Goal: Information Seeking & Learning: Learn about a topic

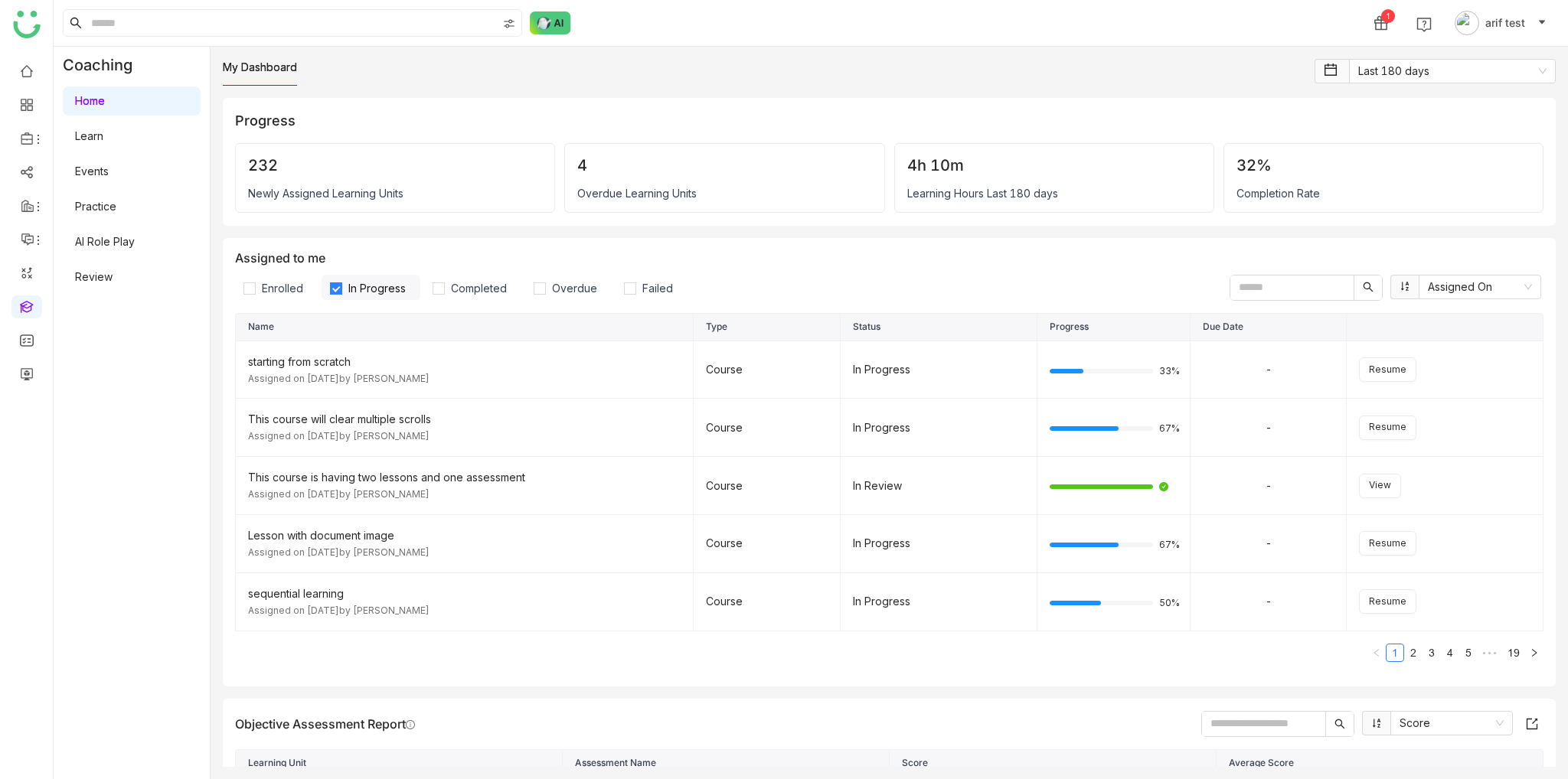
click at [8, 71] on ul at bounding box center [26, 222] width 53 height 348
click at [24, 75] on link at bounding box center [27, 70] width 14 height 13
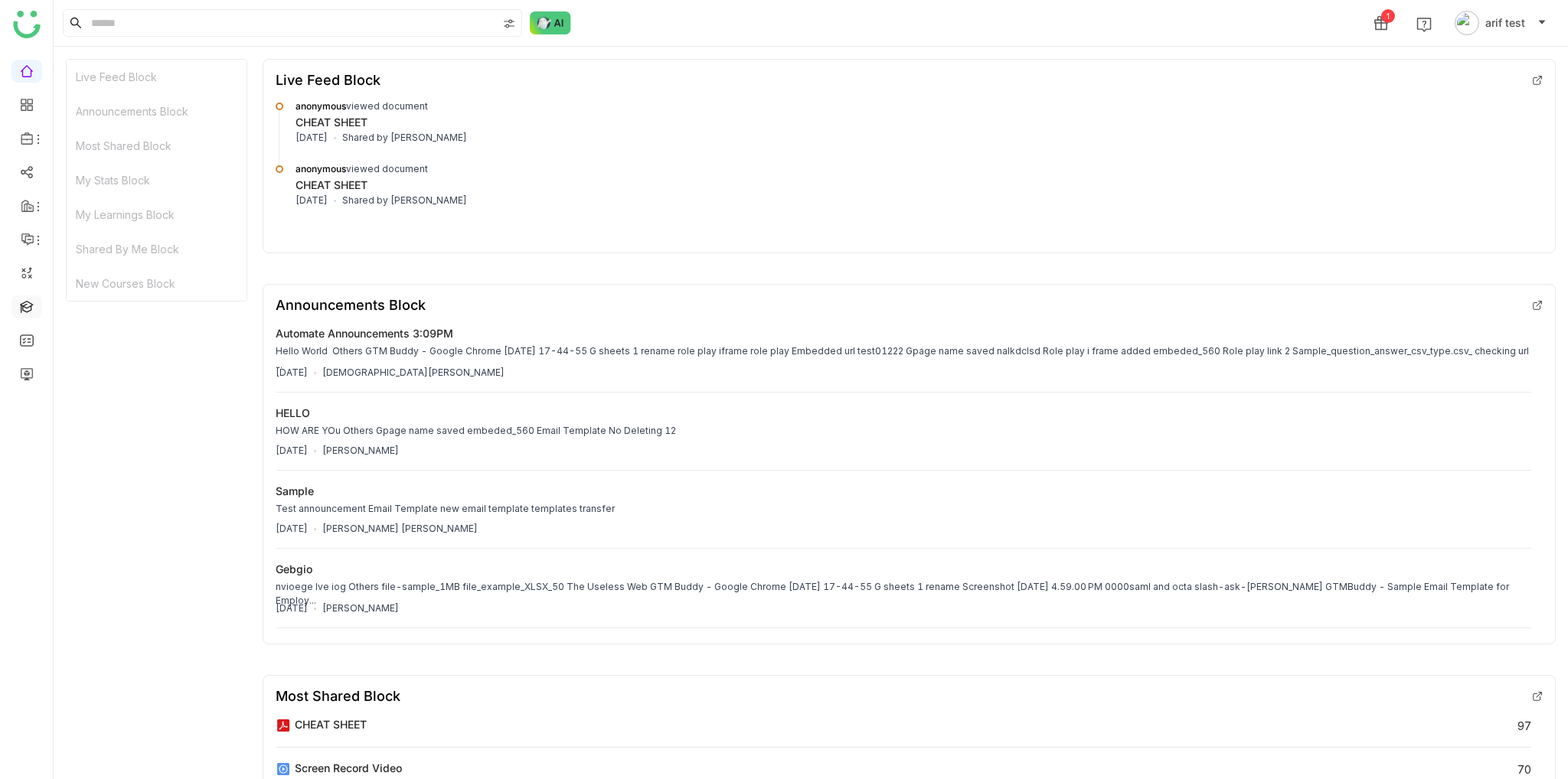
click at [24, 306] on link at bounding box center [27, 306] width 14 height 13
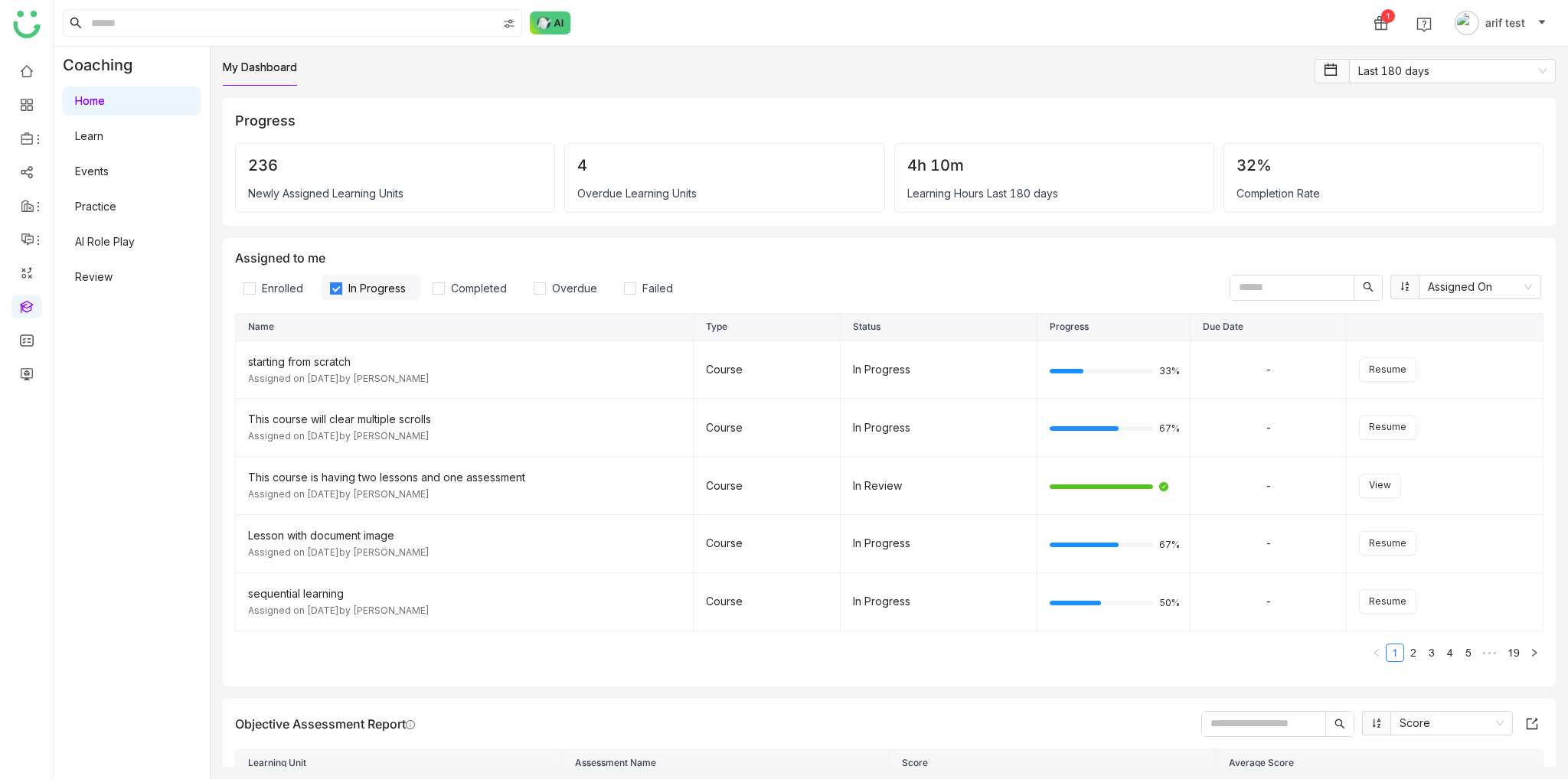
click at [103, 100] on link "Home" at bounding box center [90, 100] width 30 height 13
click at [20, 312] on link at bounding box center [27, 306] width 14 height 13
click at [27, 308] on link at bounding box center [27, 306] width 14 height 13
click at [104, 143] on link "Learn" at bounding box center [89, 136] width 28 height 13
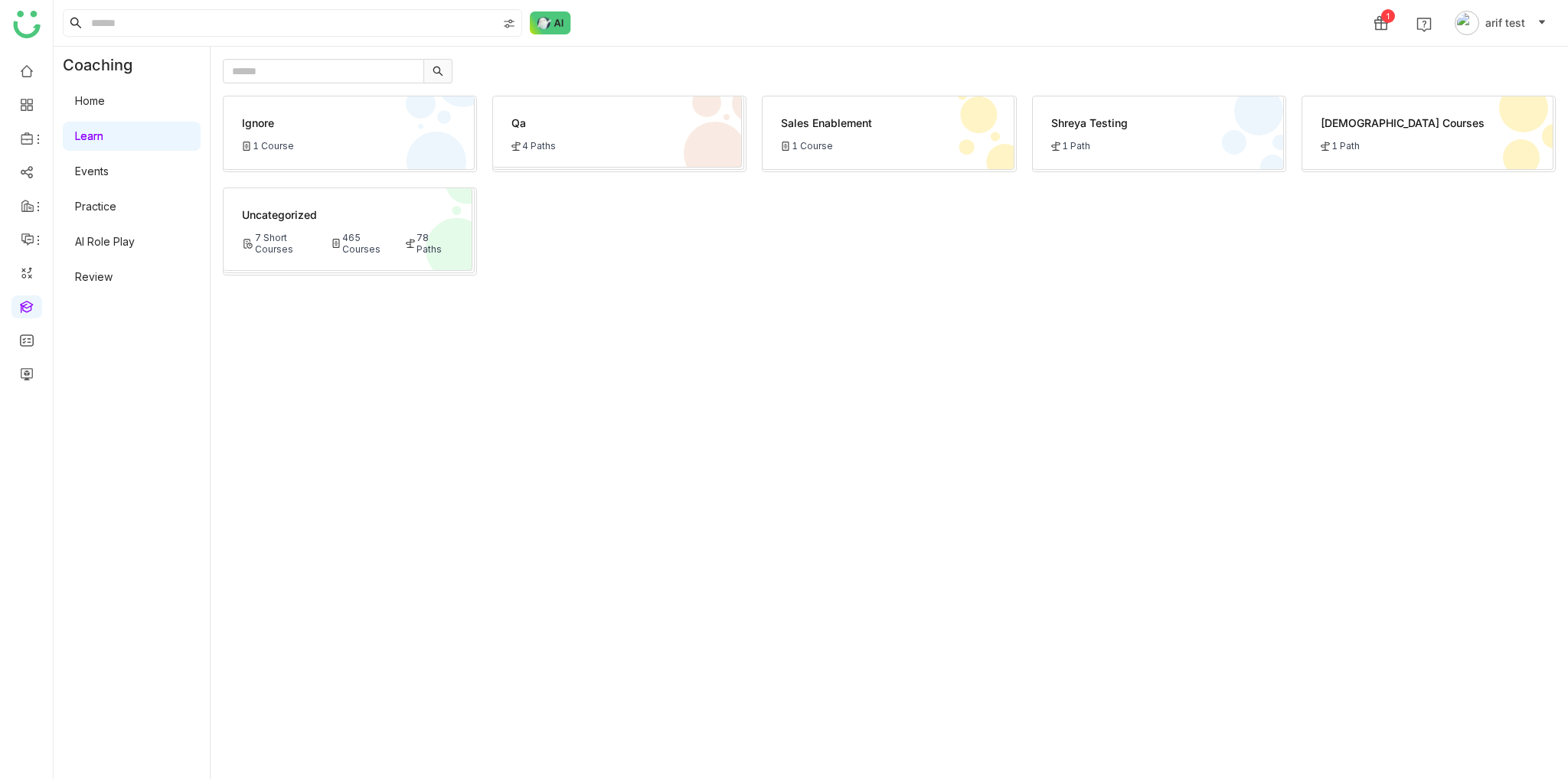
click at [596, 133] on div "Qa 4 Paths" at bounding box center [617, 132] width 249 height 71
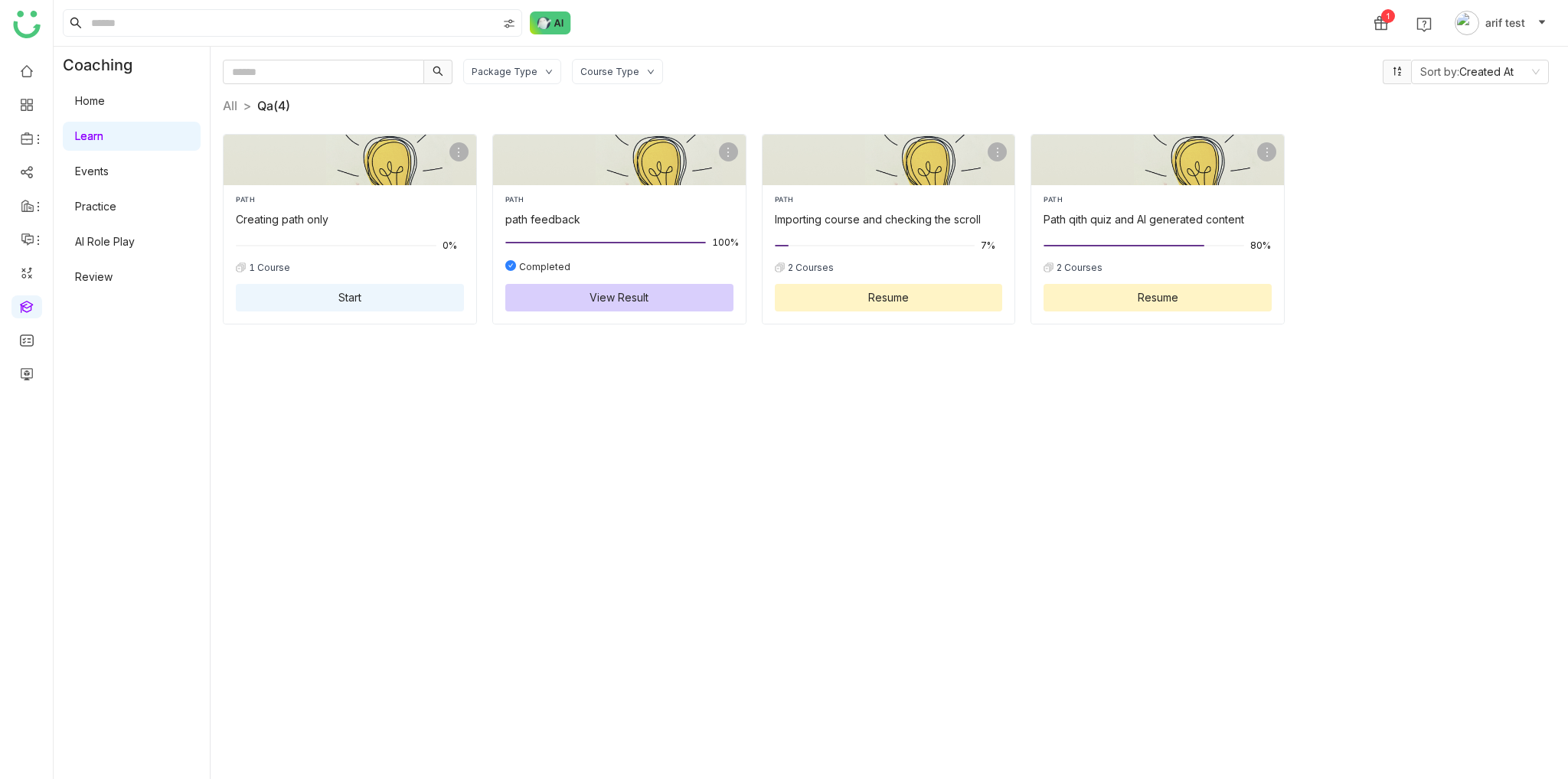
click at [110, 365] on div "Coaching Home Learn Events Practice AI Role Play Review" at bounding box center [131, 413] width 156 height 733
click at [20, 305] on link at bounding box center [27, 306] width 14 height 13
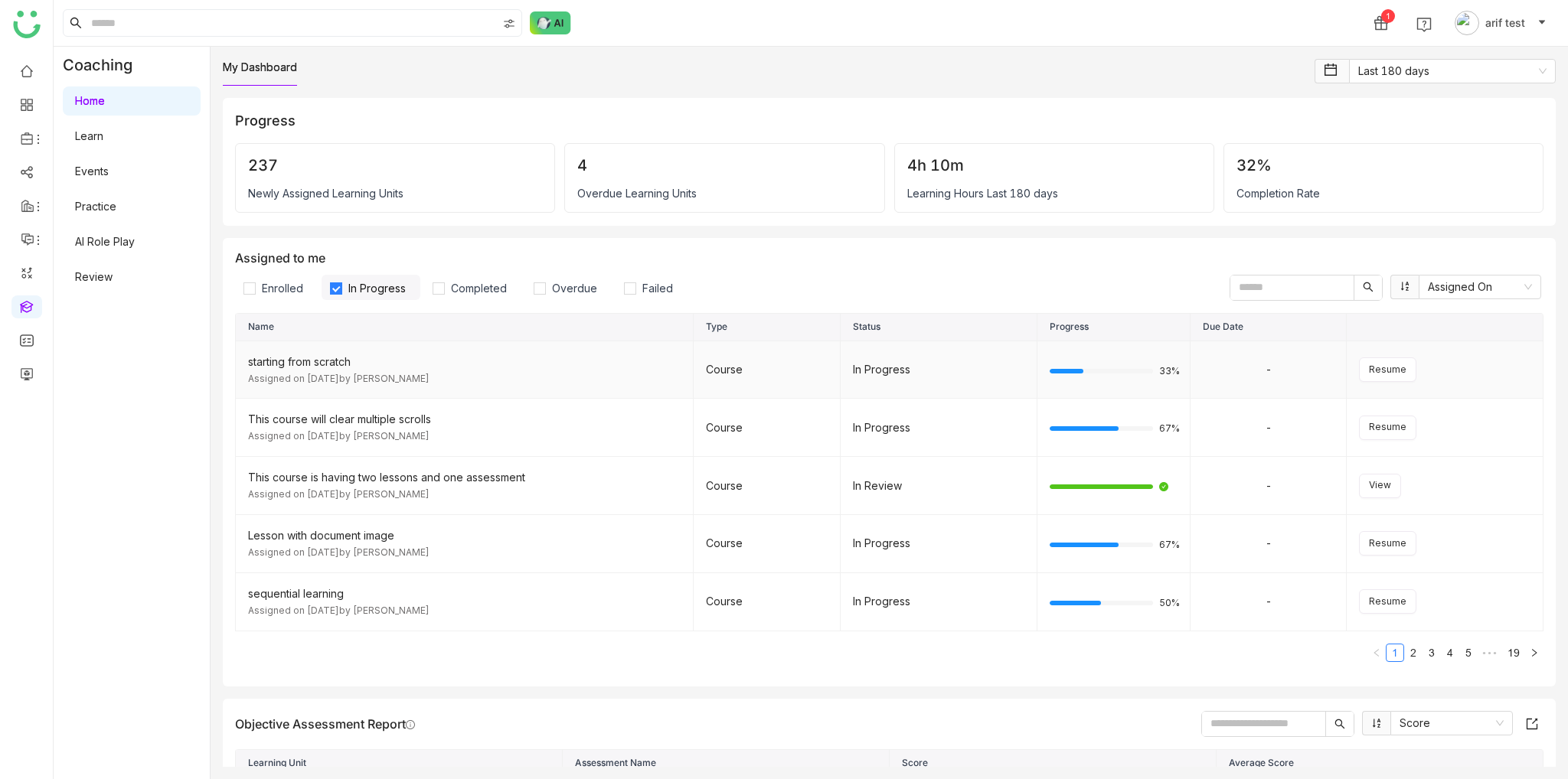
click at [315, 362] on div "starting from scratch" at bounding box center [464, 362] width 432 height 16
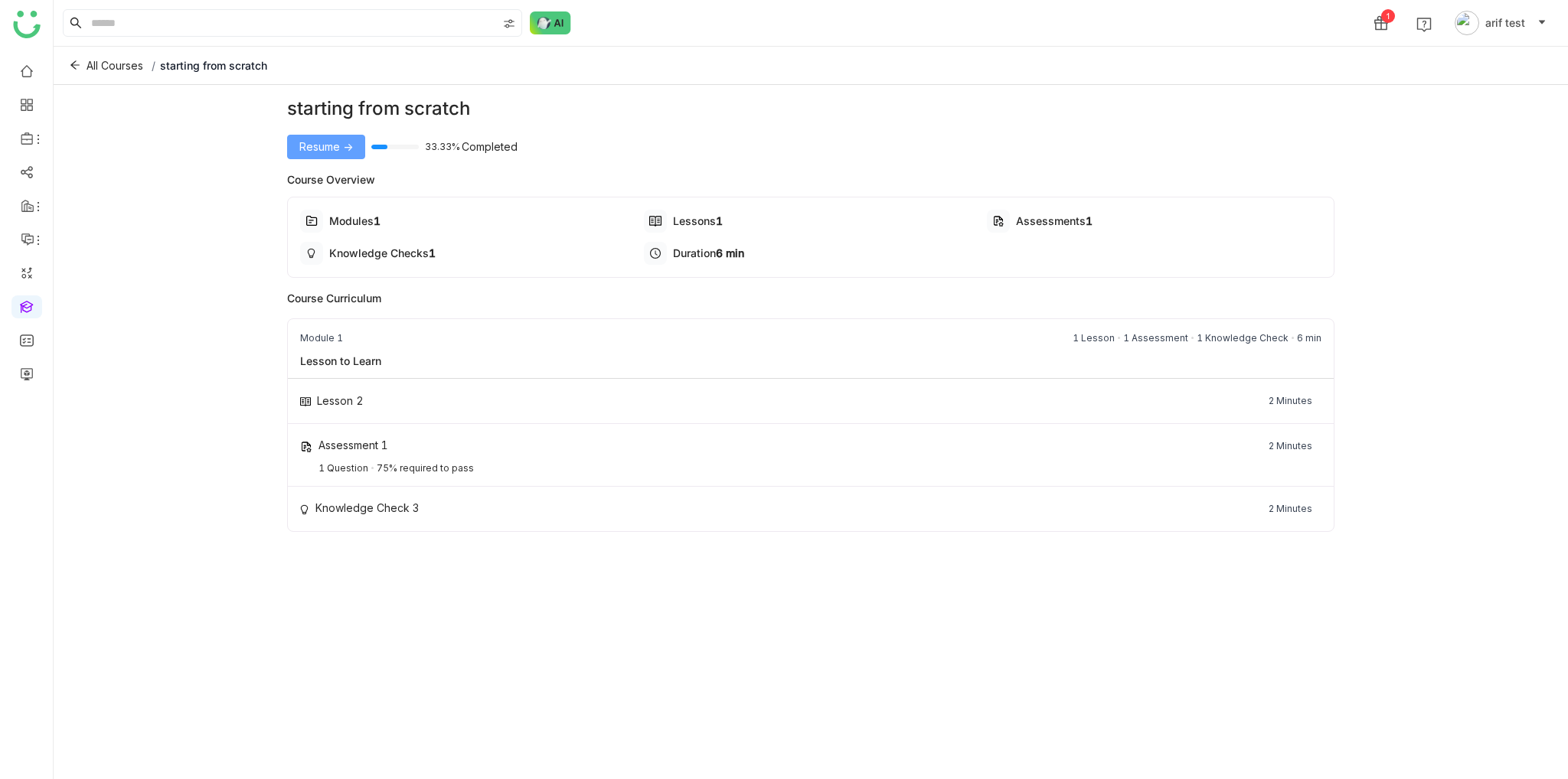
click at [336, 147] on span "Resume ->" at bounding box center [326, 147] width 53 height 16
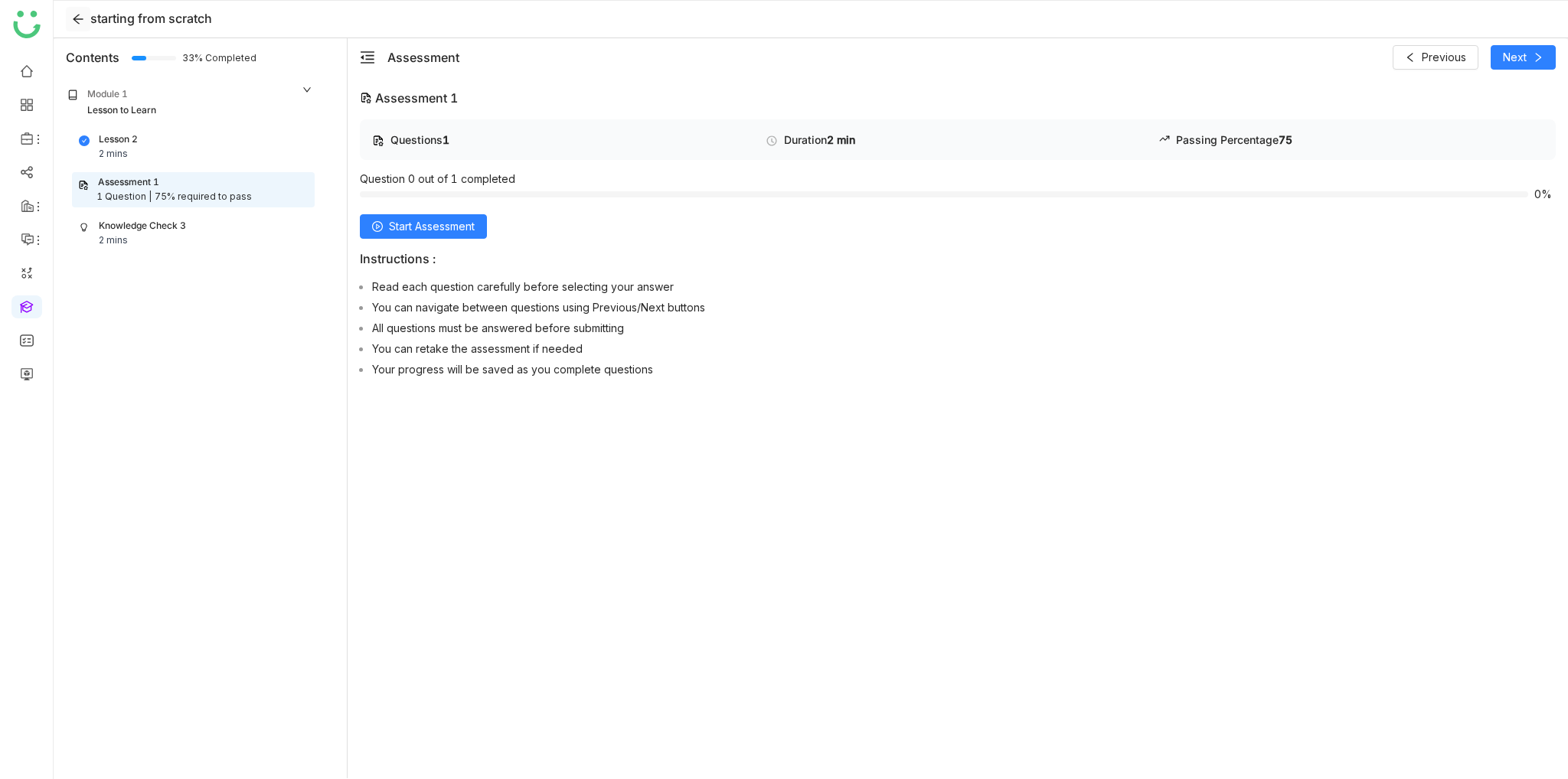
click at [70, 22] on icon at bounding box center [78, 20] width 23 height 13
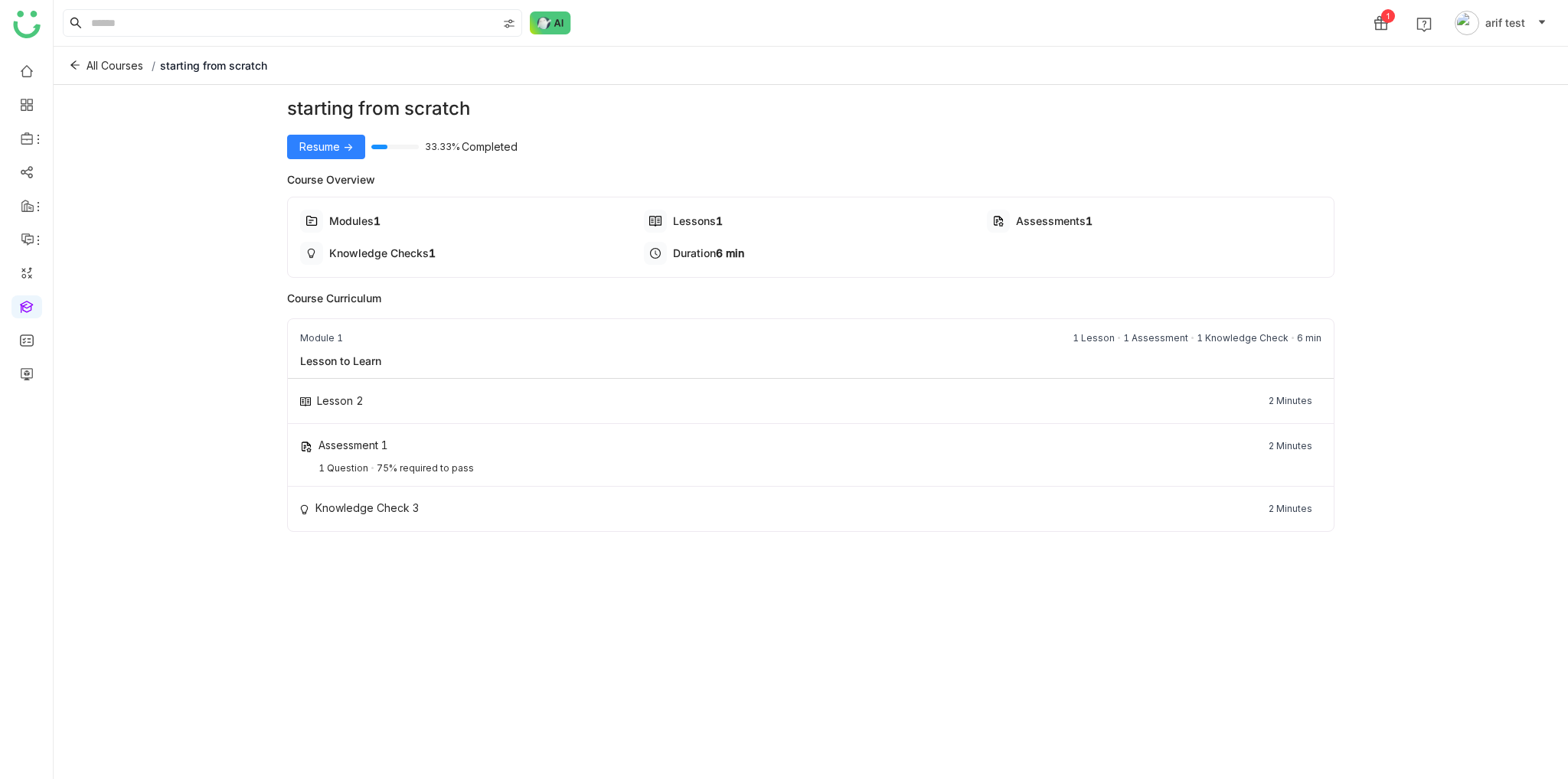
click at [63, 70] on div "All Courses / starting from scratch" at bounding box center [811, 66] width 1515 height 38
click at [74, 65] on icon at bounding box center [75, 65] width 9 height 9
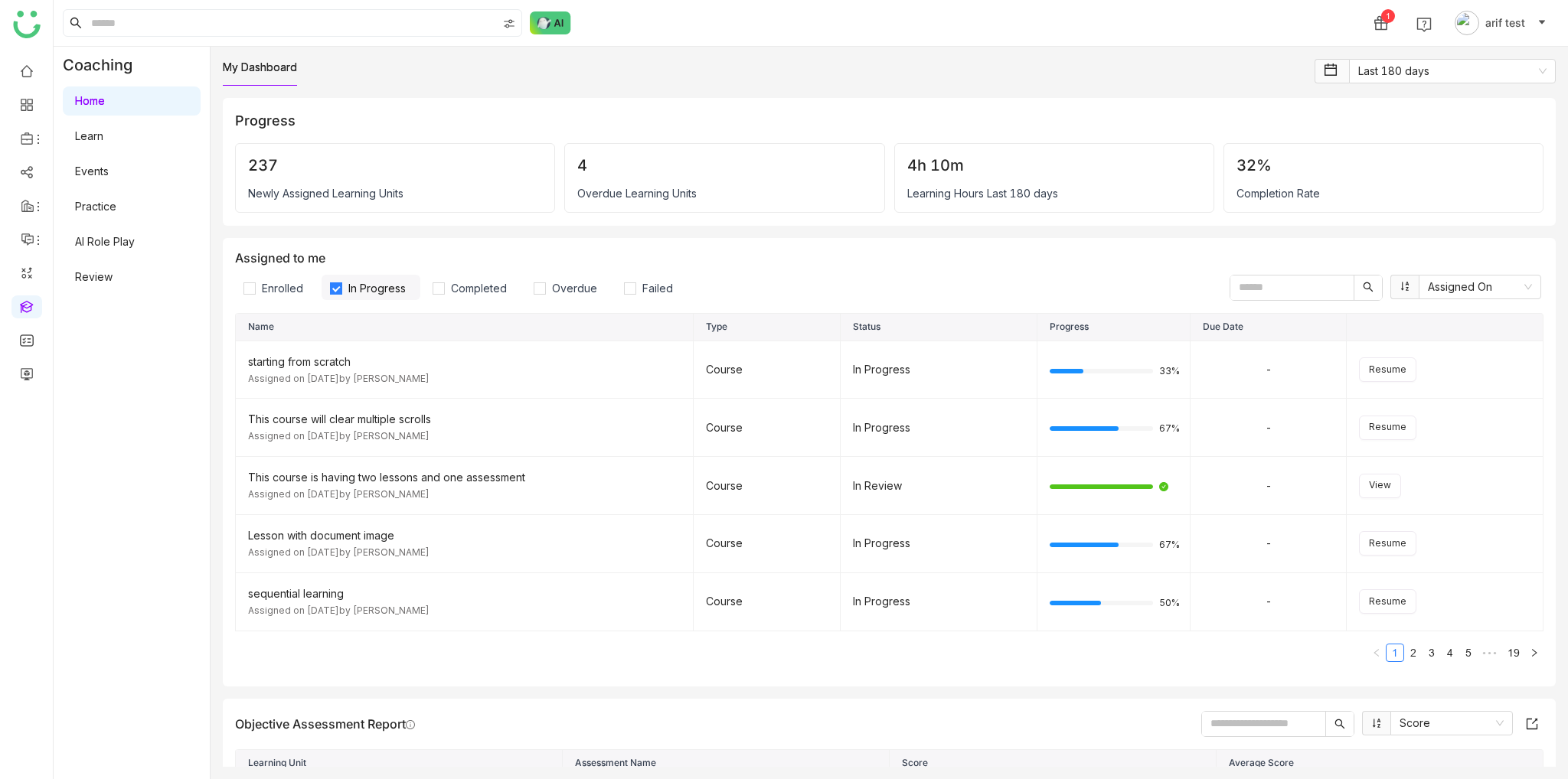
click at [104, 213] on link "Practice" at bounding box center [96, 206] width 42 height 13
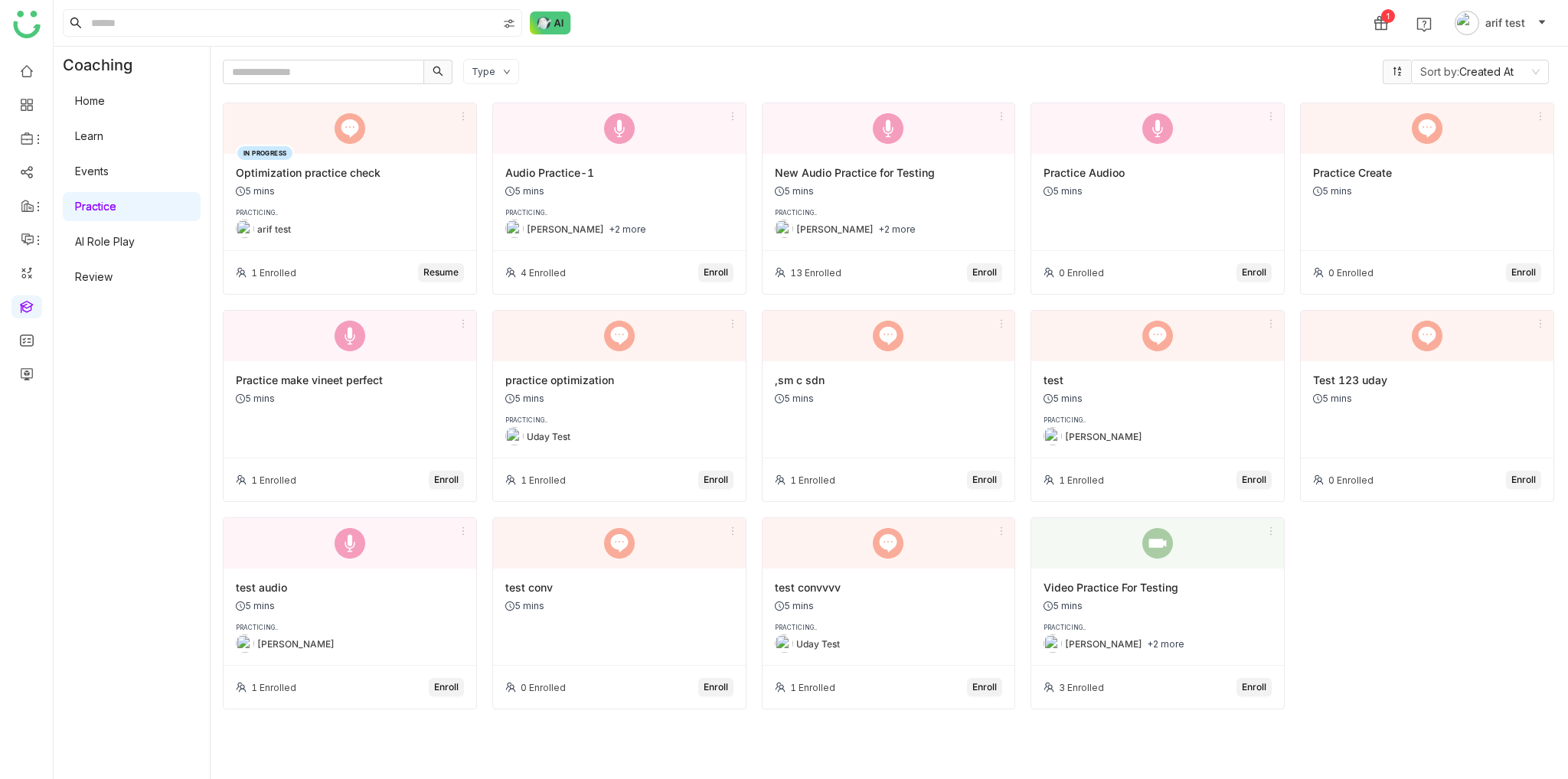
click at [105, 104] on link "Home" at bounding box center [90, 100] width 30 height 13
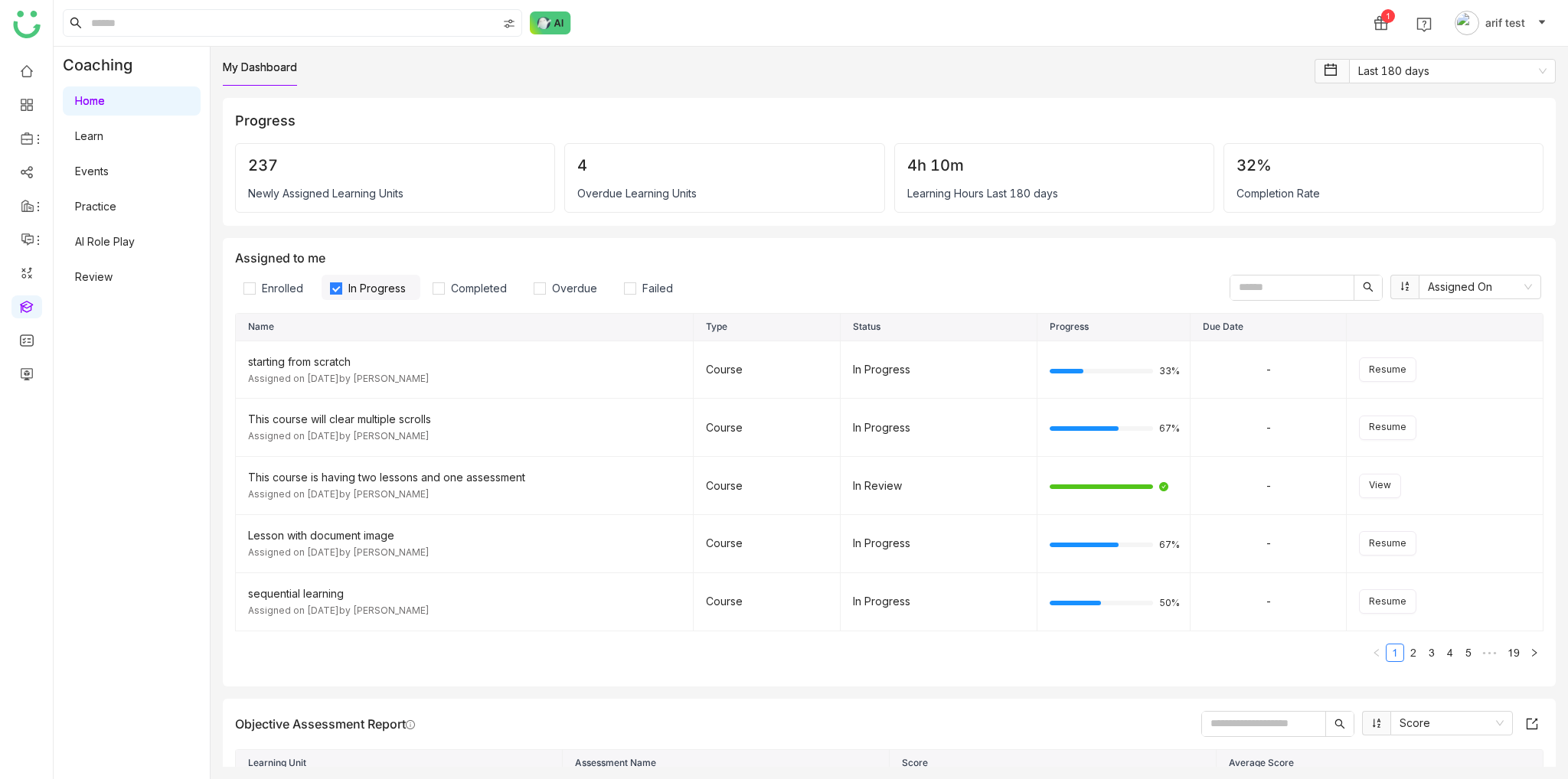
click at [104, 143] on link "Learn" at bounding box center [89, 136] width 28 height 13
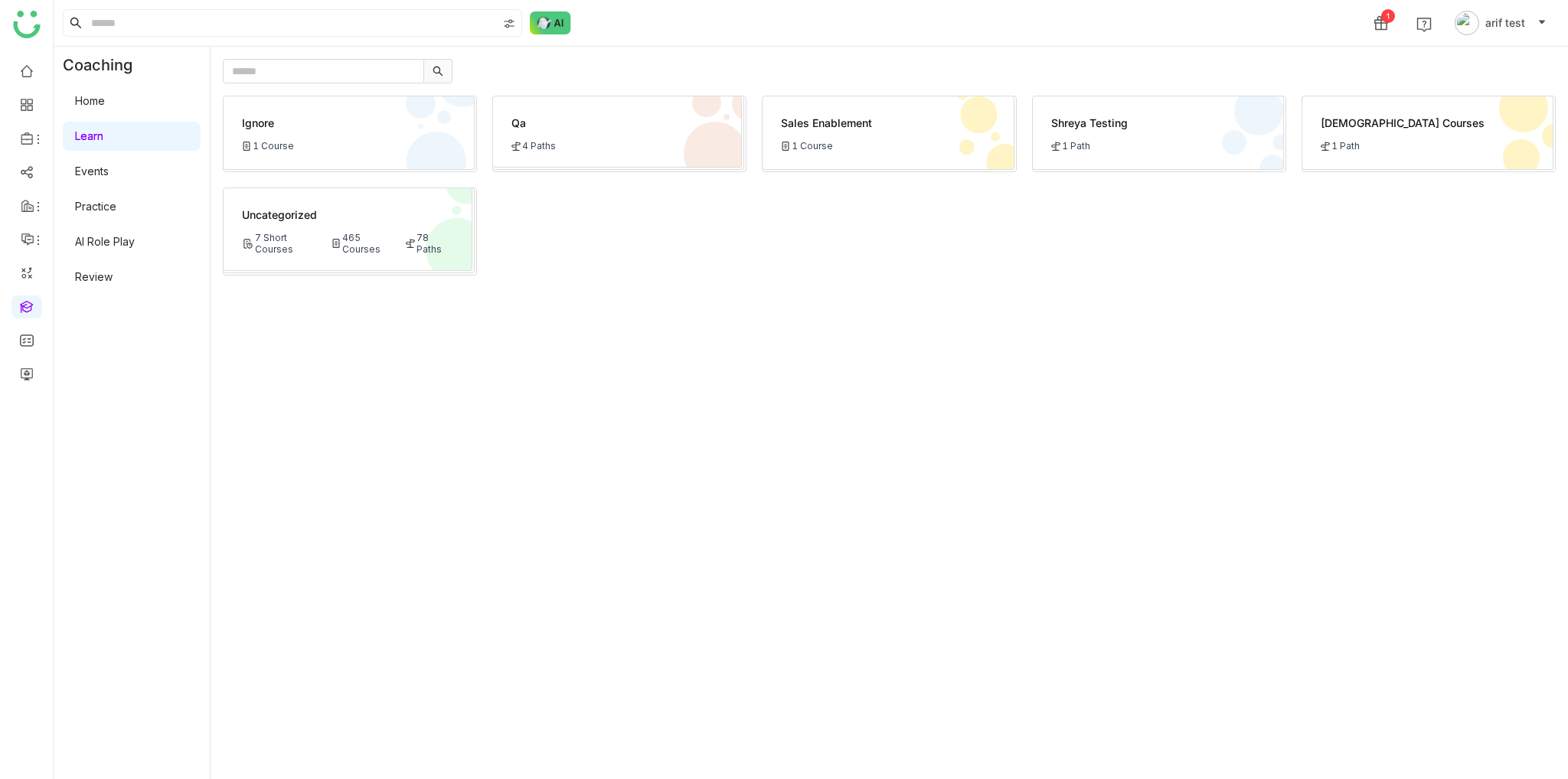
click at [644, 157] on div "Qa 4 Paths" at bounding box center [617, 132] width 249 height 71
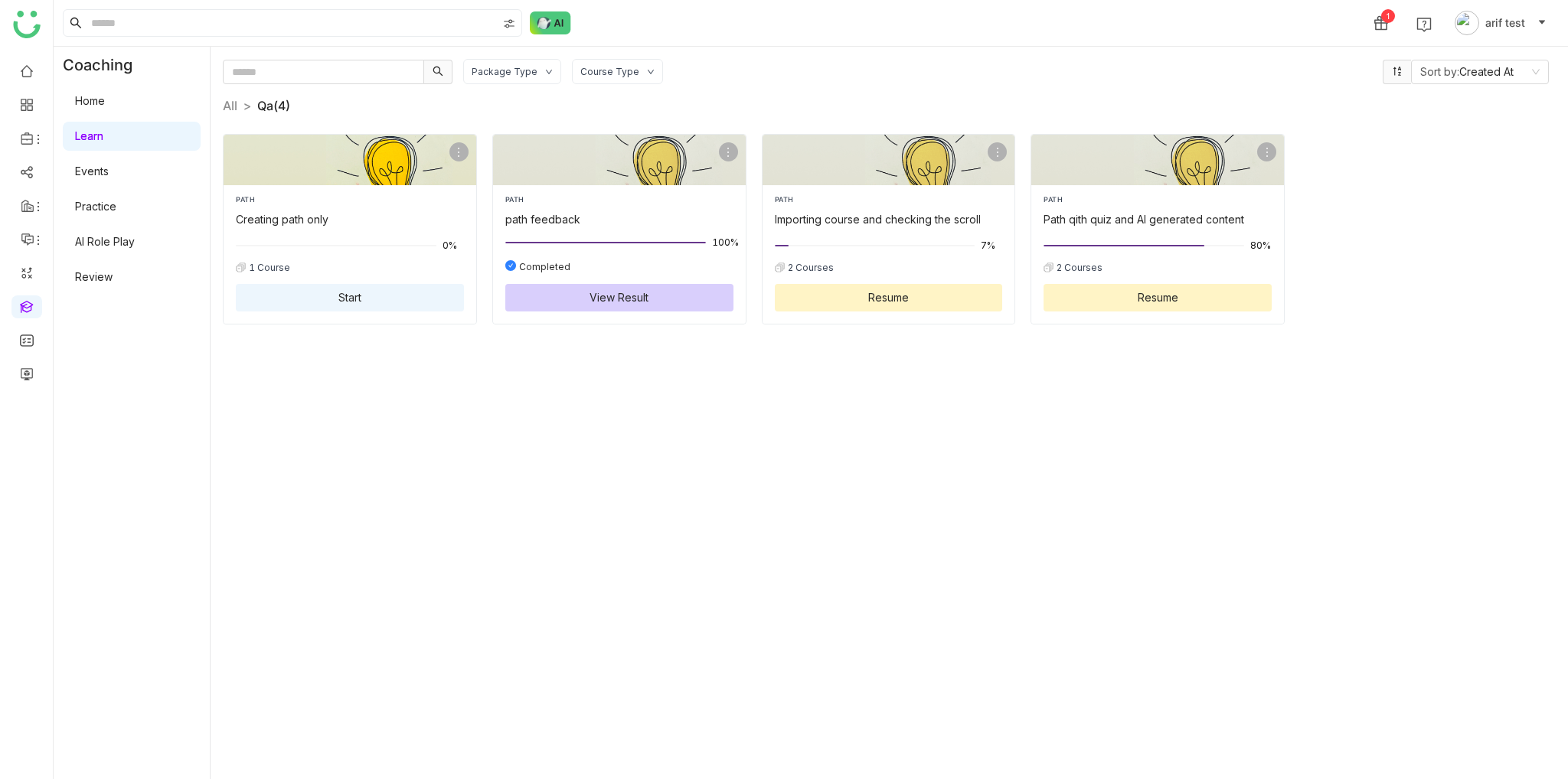
click at [327, 209] on div "PATH Creating path only" at bounding box center [350, 211] width 228 height 33
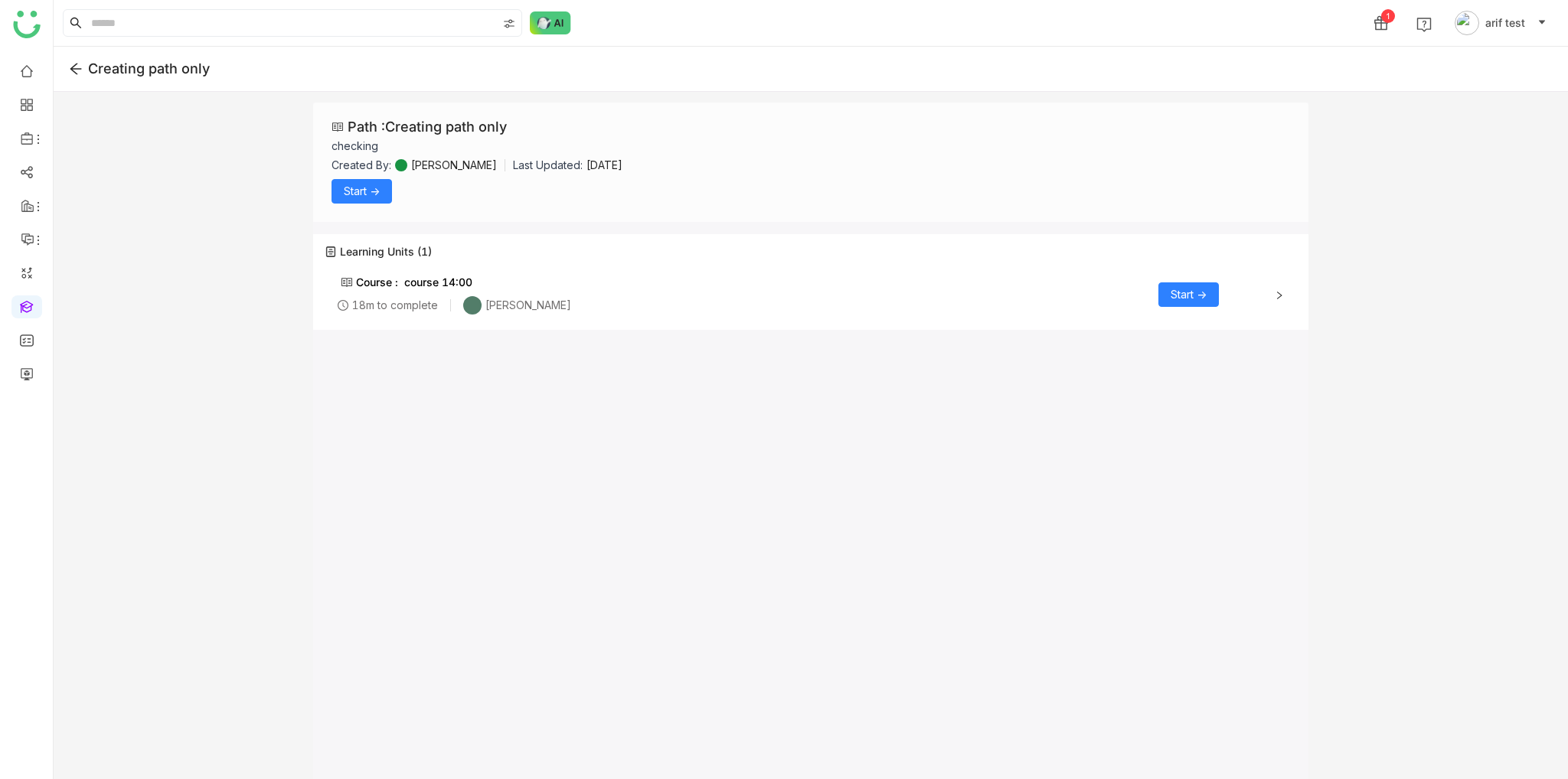
click at [81, 70] on icon at bounding box center [76, 69] width 14 height 14
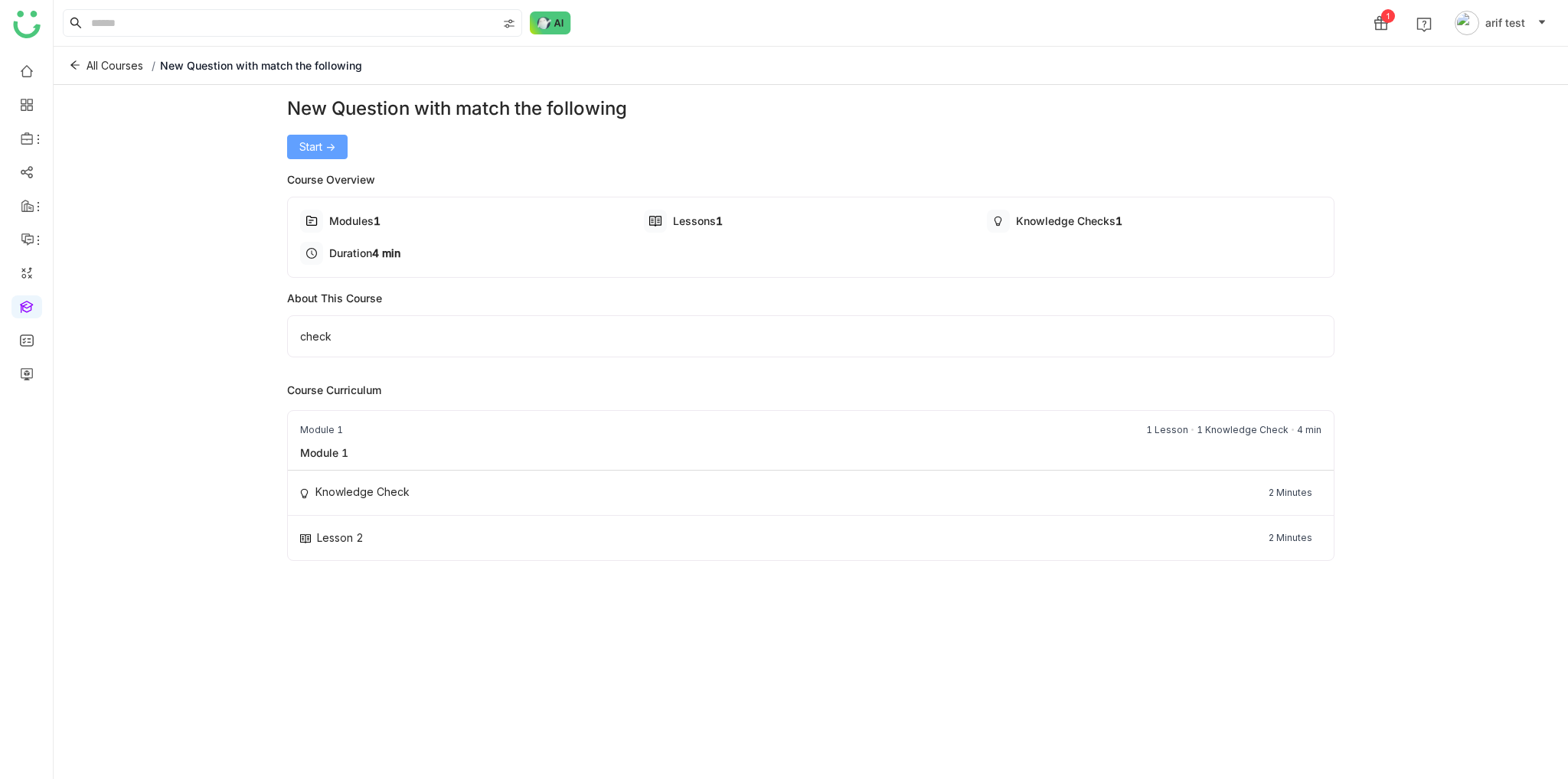
click at [315, 140] on span "Start ->" at bounding box center [318, 147] width 36 height 16
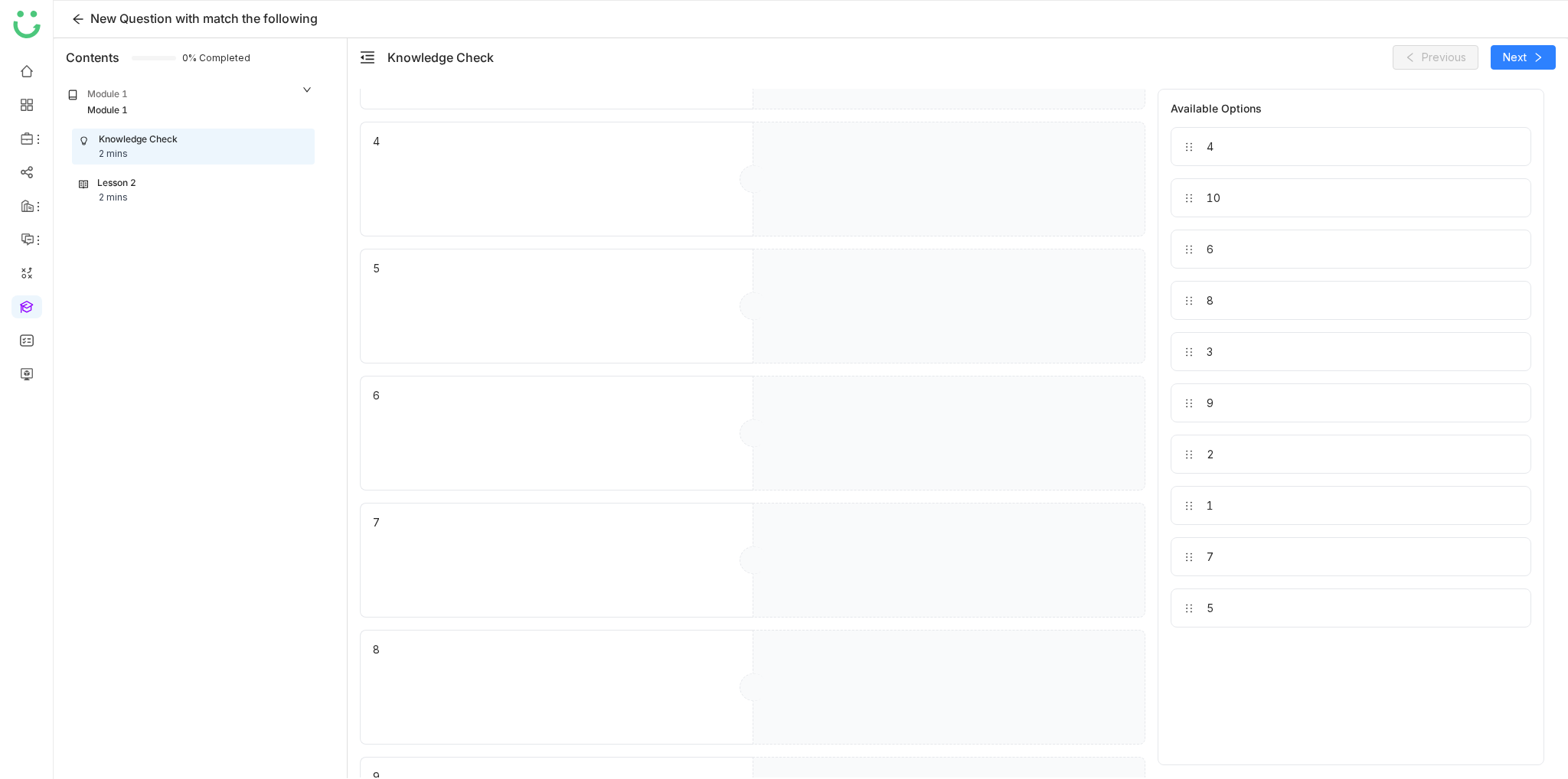
scroll to position [692, 0]
